Goal: Find specific page/section

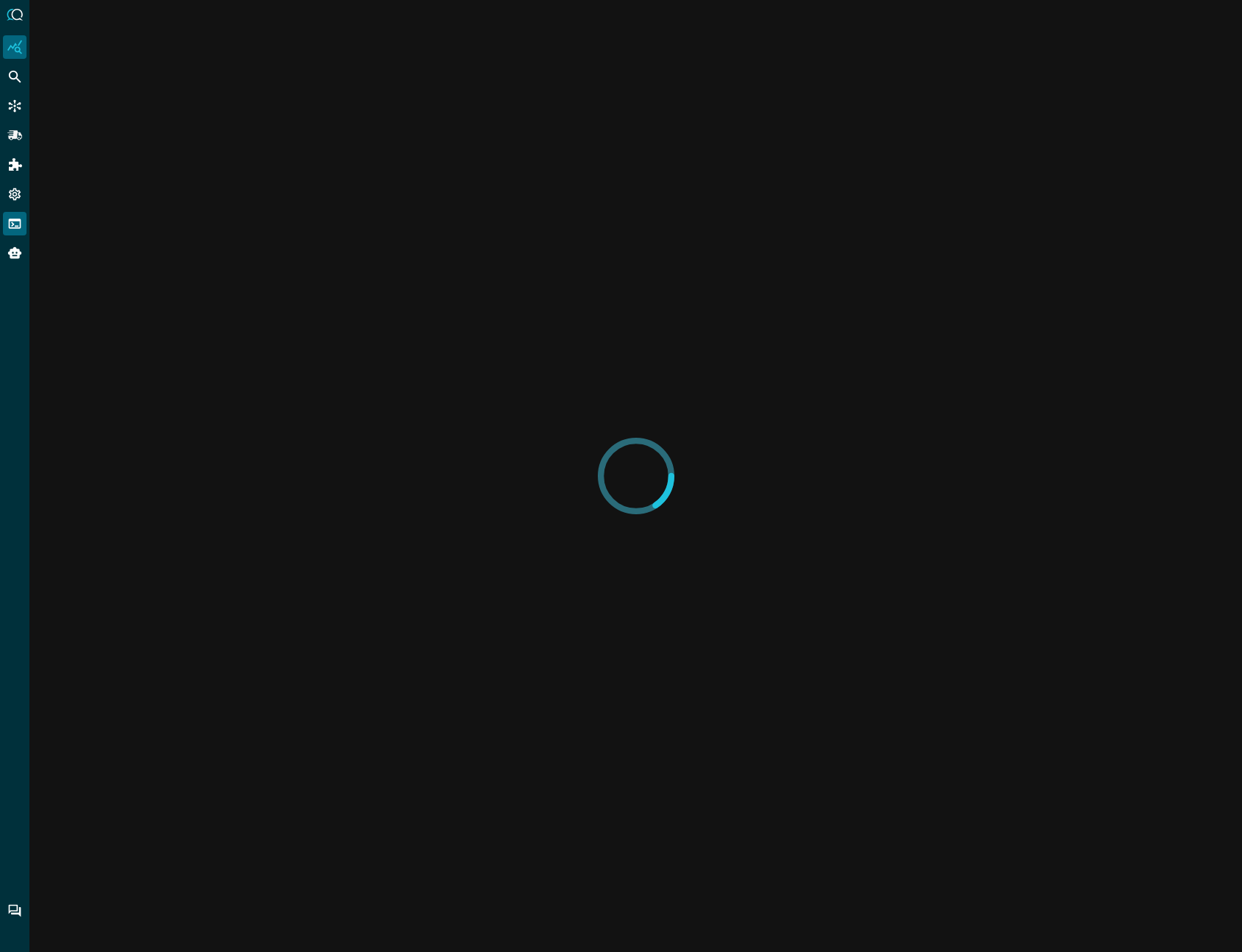
click at [12, 233] on div "FSQL" at bounding box center [14, 223] width 24 height 24
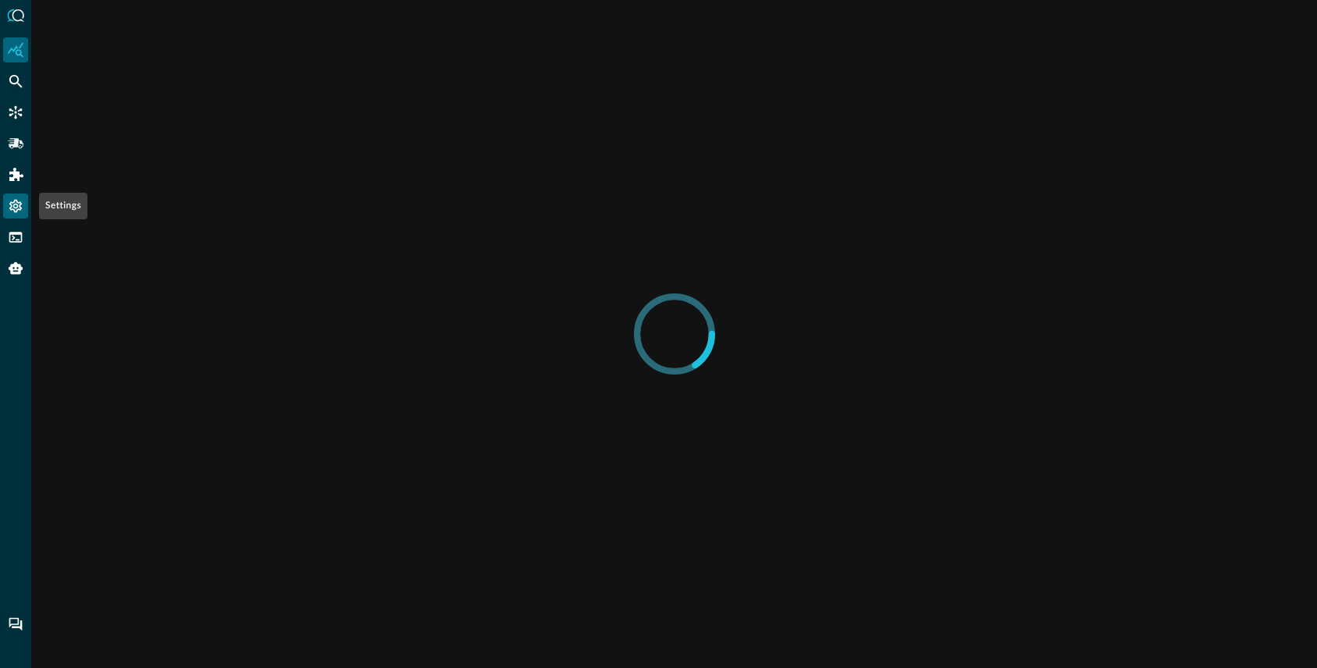
click at [19, 205] on icon "Settings" at bounding box center [16, 206] width 16 height 16
